Goal: Find specific page/section: Find specific page/section

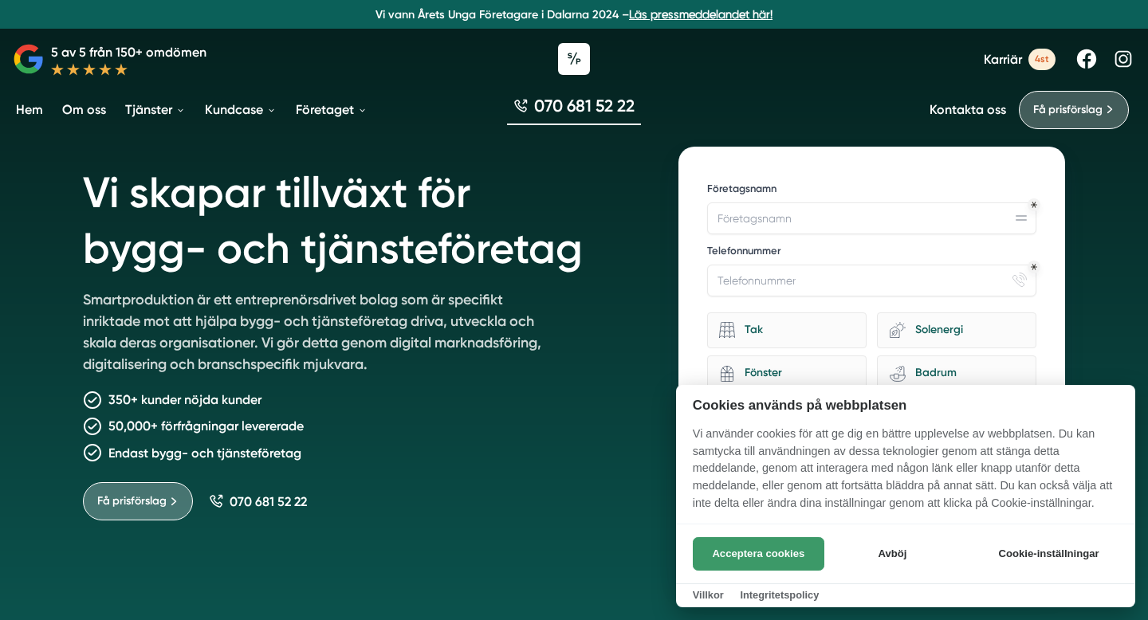
click at [756, 566] on button "Acceptera cookies" at bounding box center [758, 553] width 131 height 33
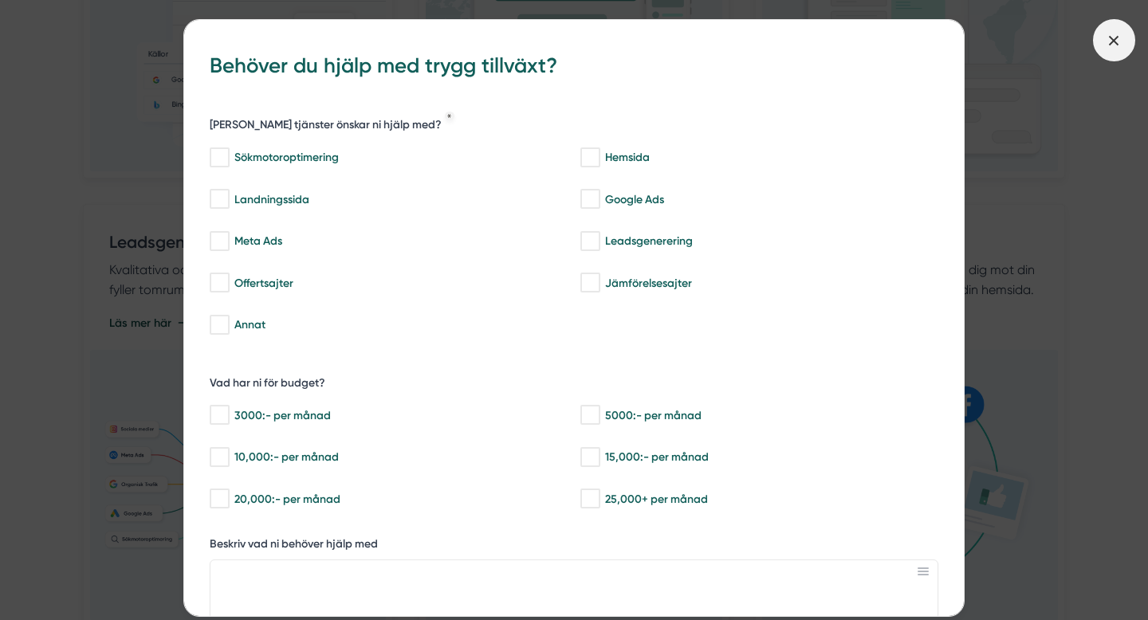
click at [1114, 43] on icon at bounding box center [1114, 41] width 18 height 18
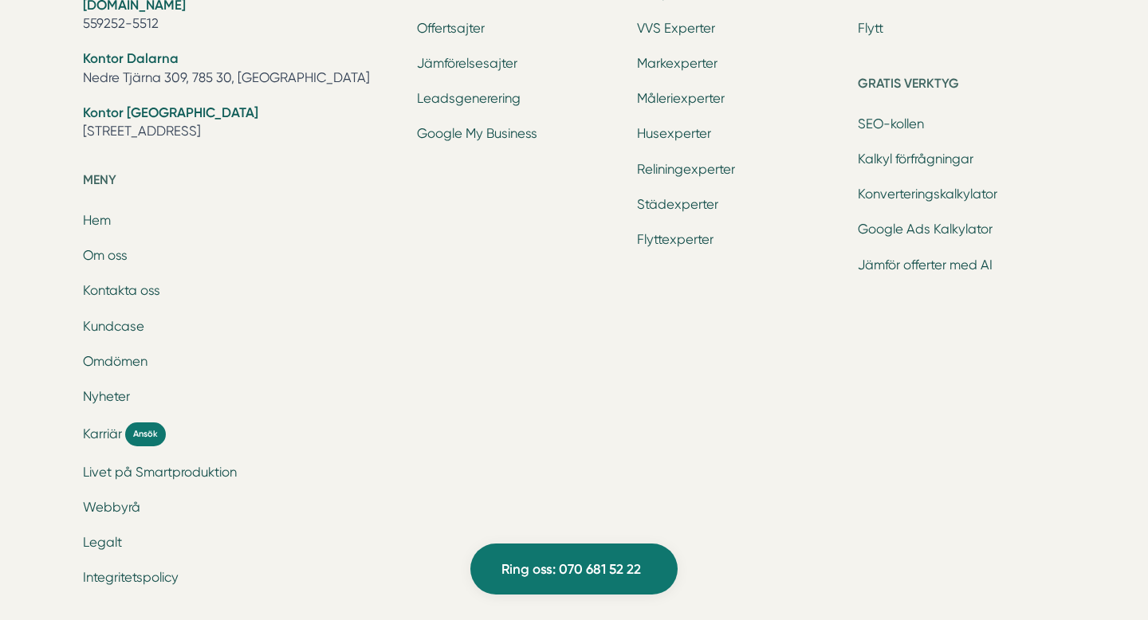
scroll to position [5279, 0]
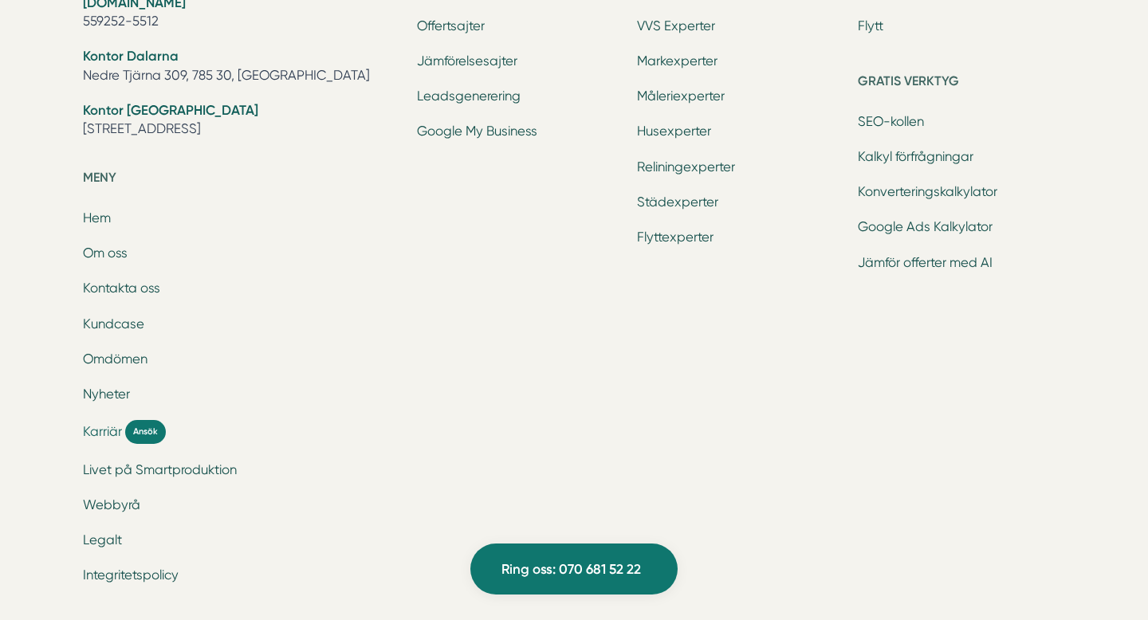
click at [96, 433] on span "Karriär" at bounding box center [102, 431] width 39 height 18
